Goal: Information Seeking & Learning: Understand process/instructions

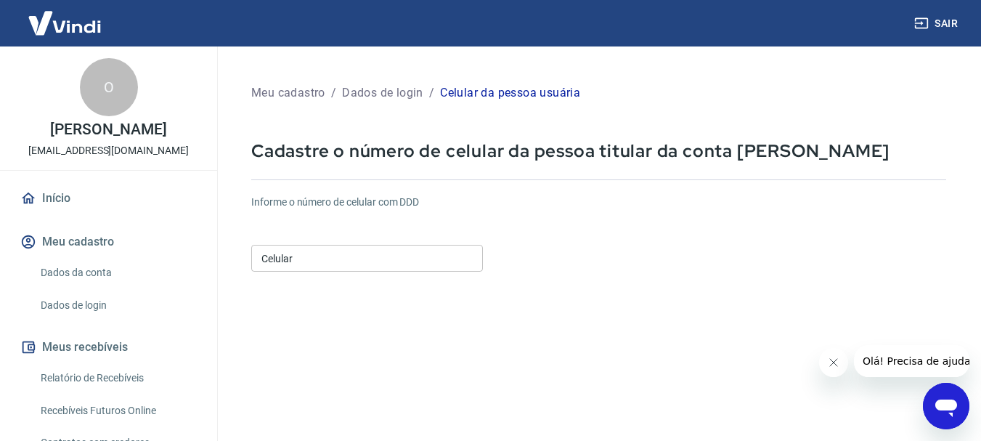
click at [386, 245] on input "Celular" at bounding box center [367, 258] width 232 height 27
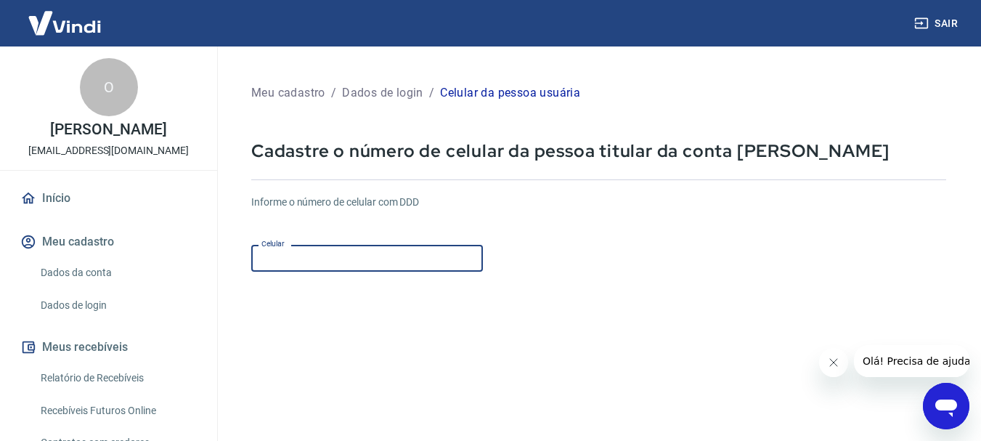
type input "[PHONE_NUMBER]"
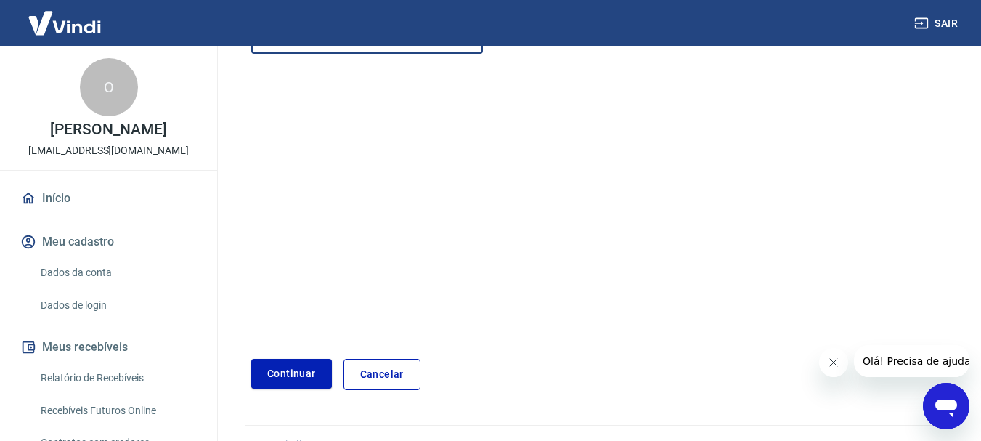
scroll to position [247, 0]
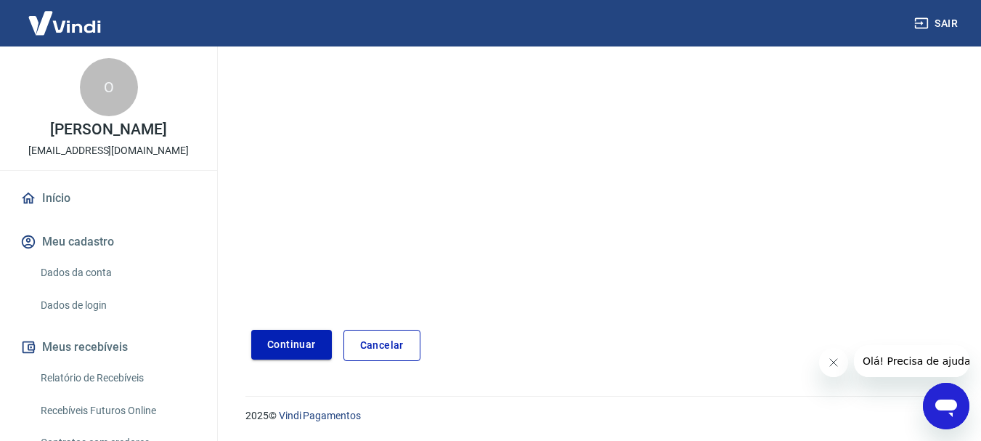
click at [300, 341] on button "Continuar" at bounding box center [291, 345] width 81 height 30
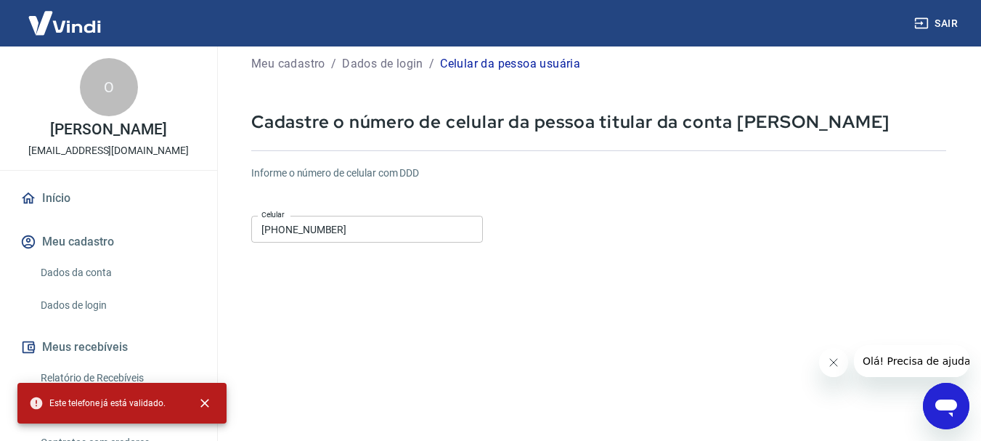
scroll to position [0, 0]
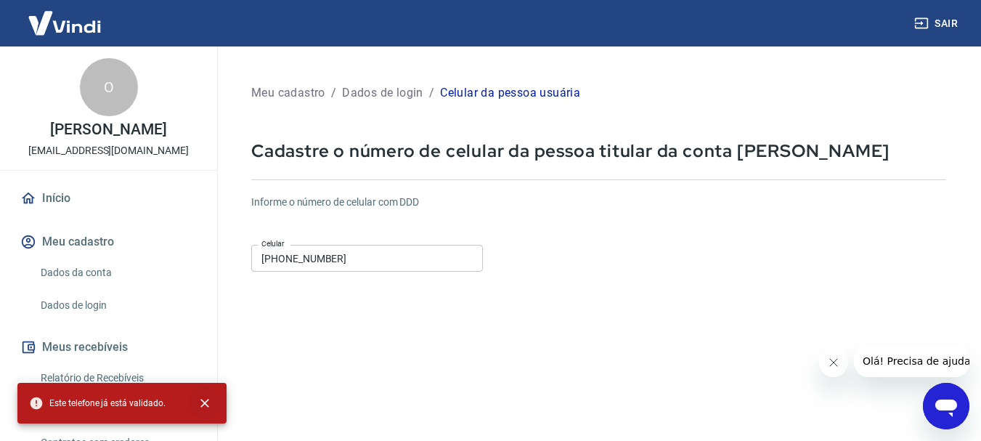
click at [201, 399] on icon "close" at bounding box center [204, 403] width 9 height 9
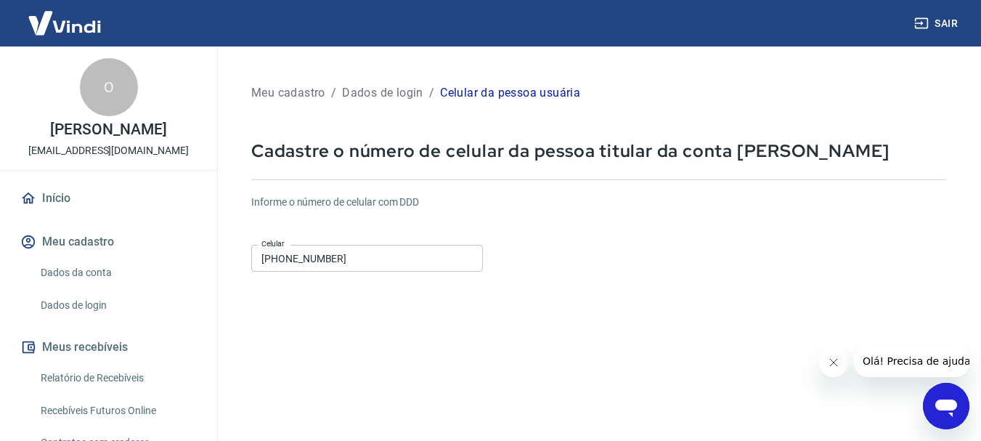
scroll to position [73, 0]
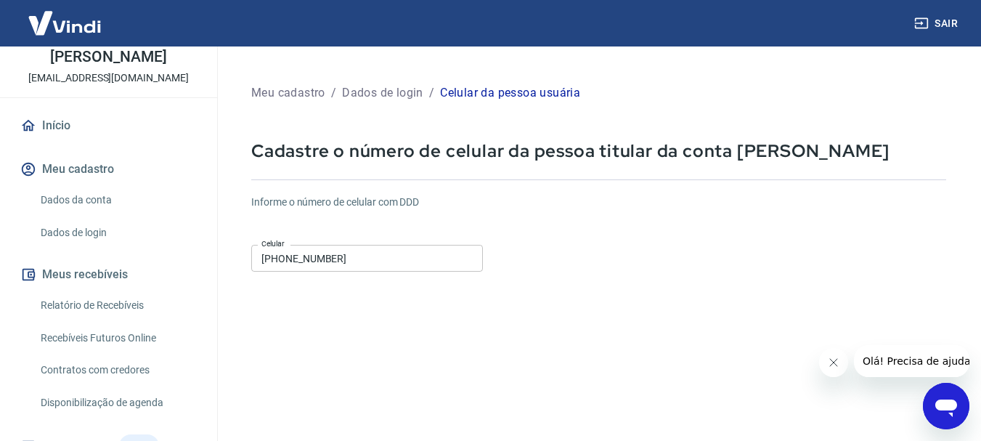
click at [124, 301] on link "Relatório de Recebíveis" at bounding box center [117, 305] width 165 height 30
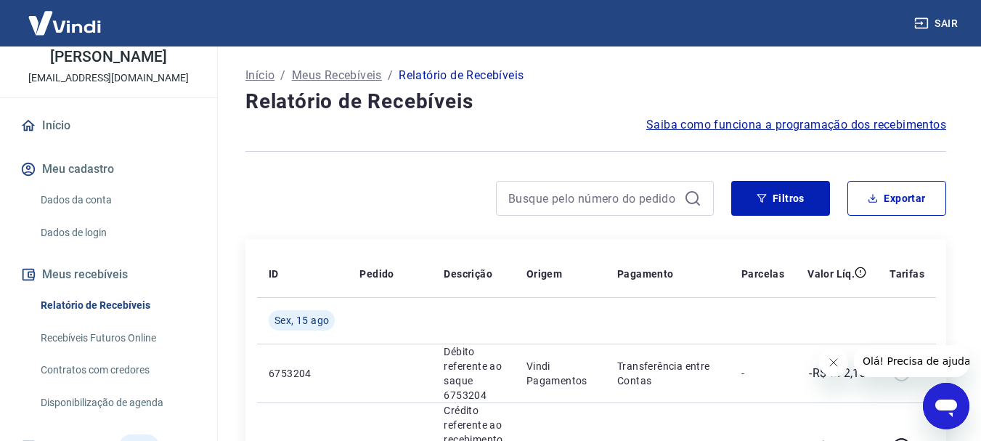
click at [783, 123] on span "Saiba como funciona a programação dos recebimentos" at bounding box center [796, 124] width 300 height 17
